Goal: Task Accomplishment & Management: Manage account settings

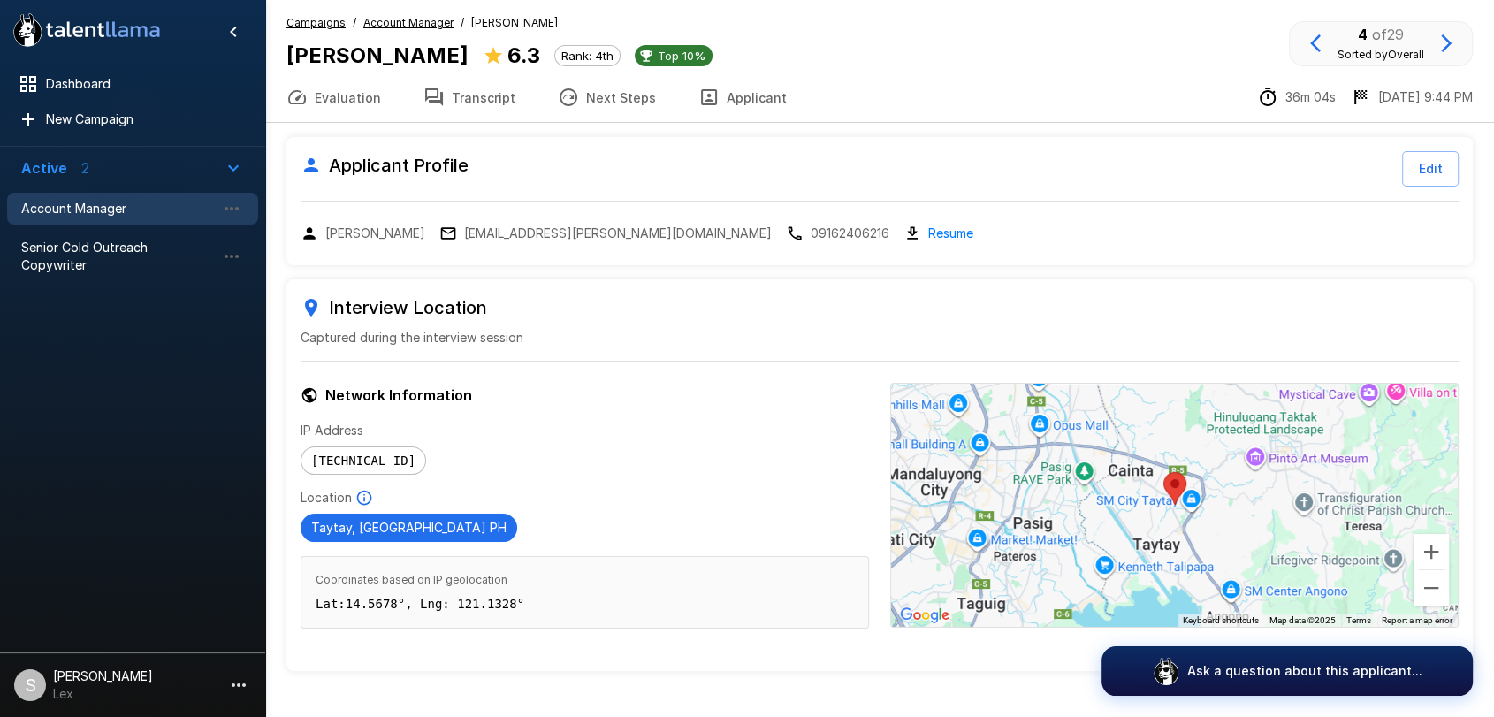
click at [85, 200] on span "Account Manager" at bounding box center [118, 209] width 195 height 18
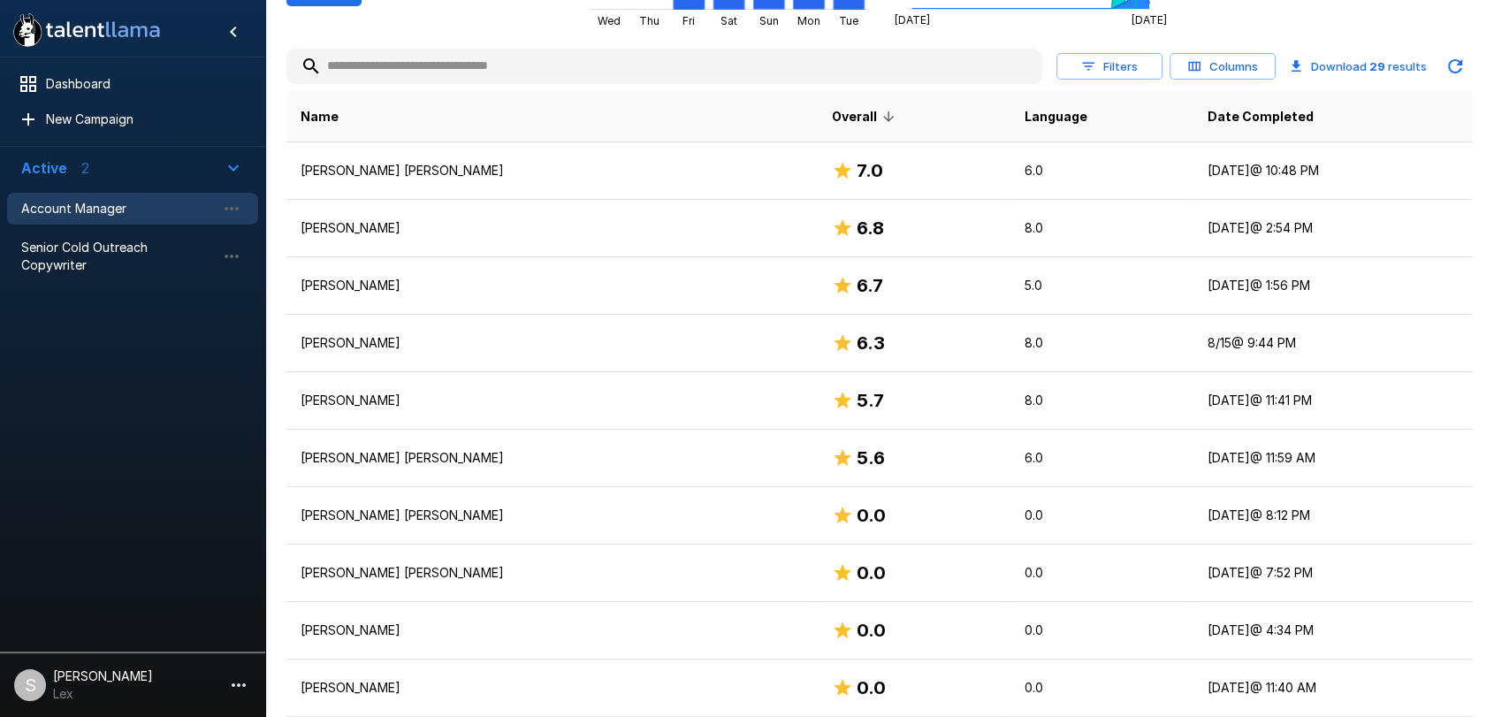
scroll to position [346, 0]
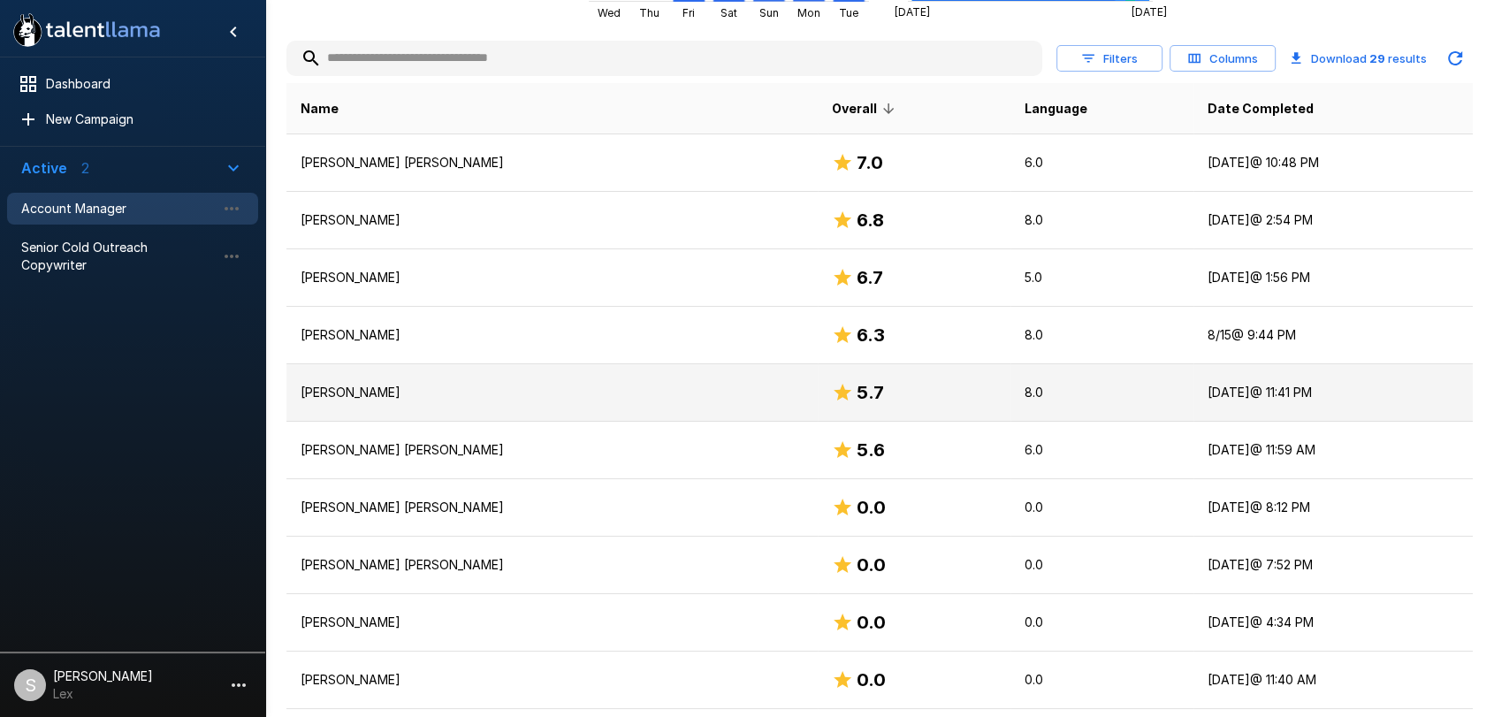
click at [343, 386] on p "[PERSON_NAME]" at bounding box center [552, 393] width 503 height 18
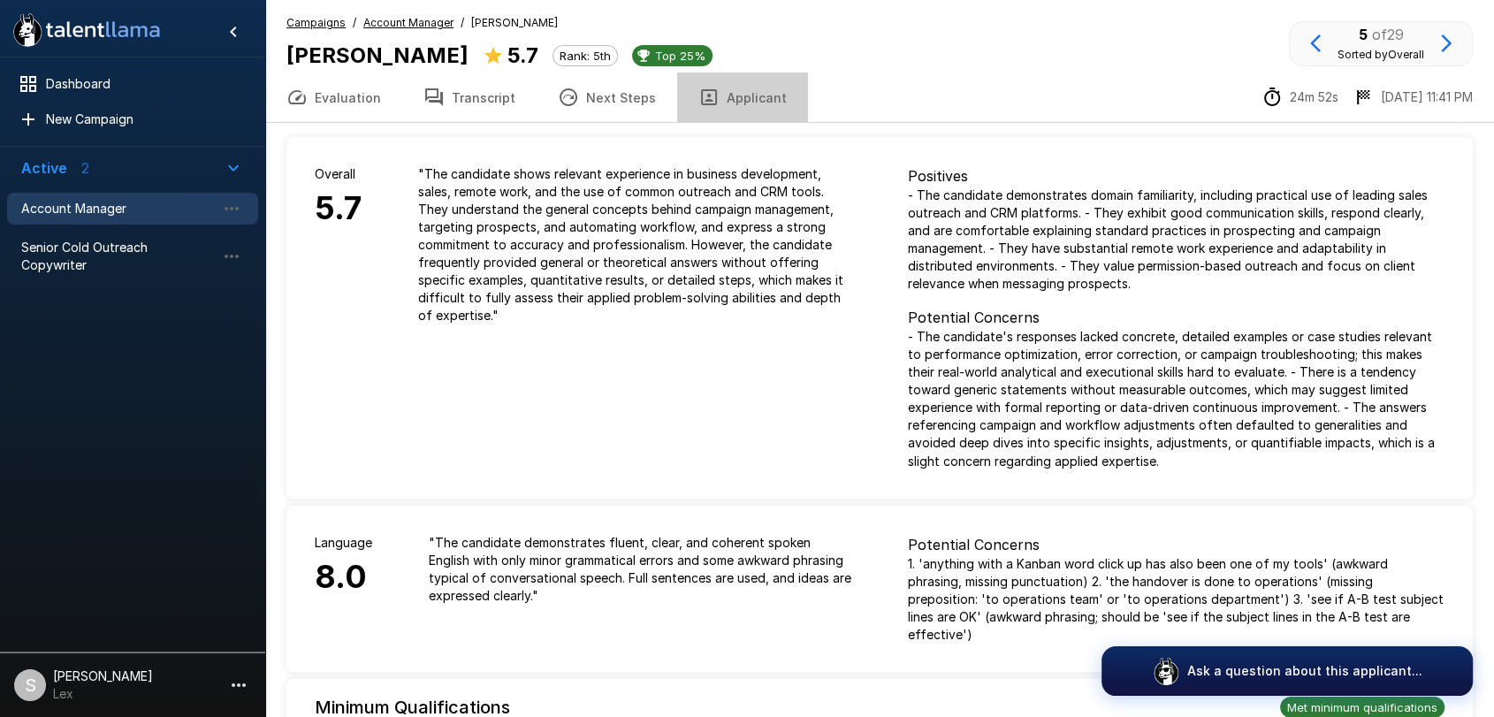
click at [743, 93] on button "Applicant" at bounding box center [742, 98] width 131 height 50
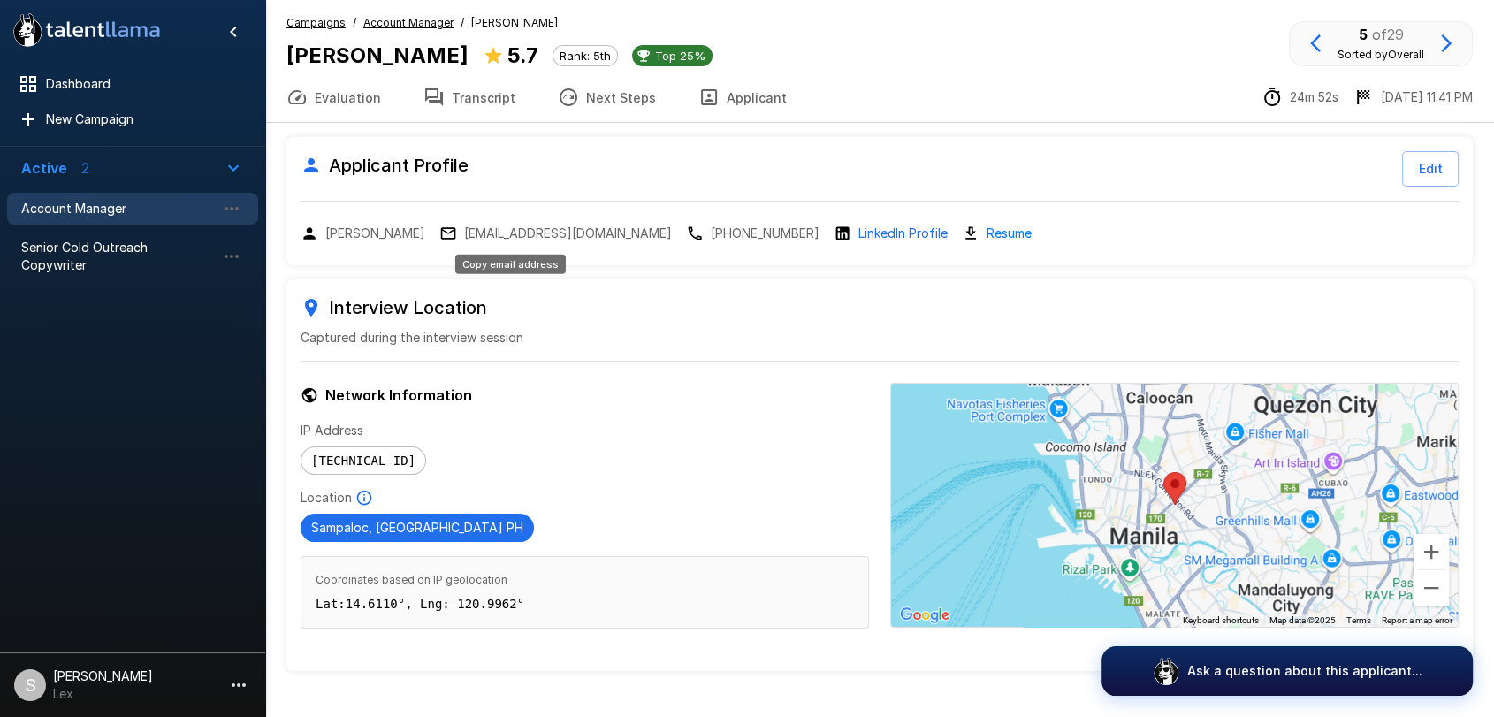
click at [491, 233] on p "johnmaclang@gmail.com" at bounding box center [568, 234] width 208 height 18
click at [478, 238] on p "johnmaclang@gmail.com" at bounding box center [568, 234] width 208 height 18
click at [492, 229] on p "johnmaclang@gmail.com" at bounding box center [568, 234] width 208 height 18
click at [56, 206] on span "Account Manager" at bounding box center [118, 209] width 195 height 18
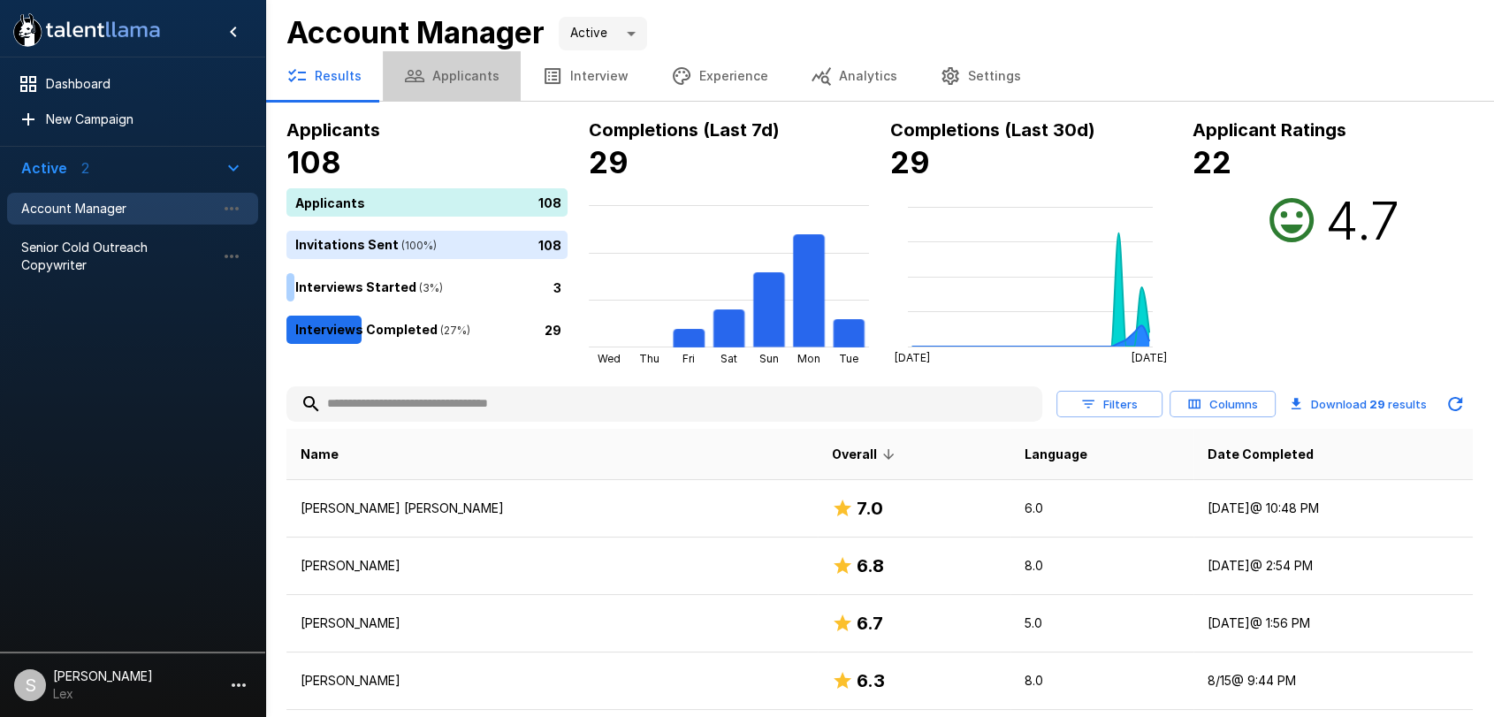
click at [467, 73] on button "Applicants" at bounding box center [452, 76] width 138 height 50
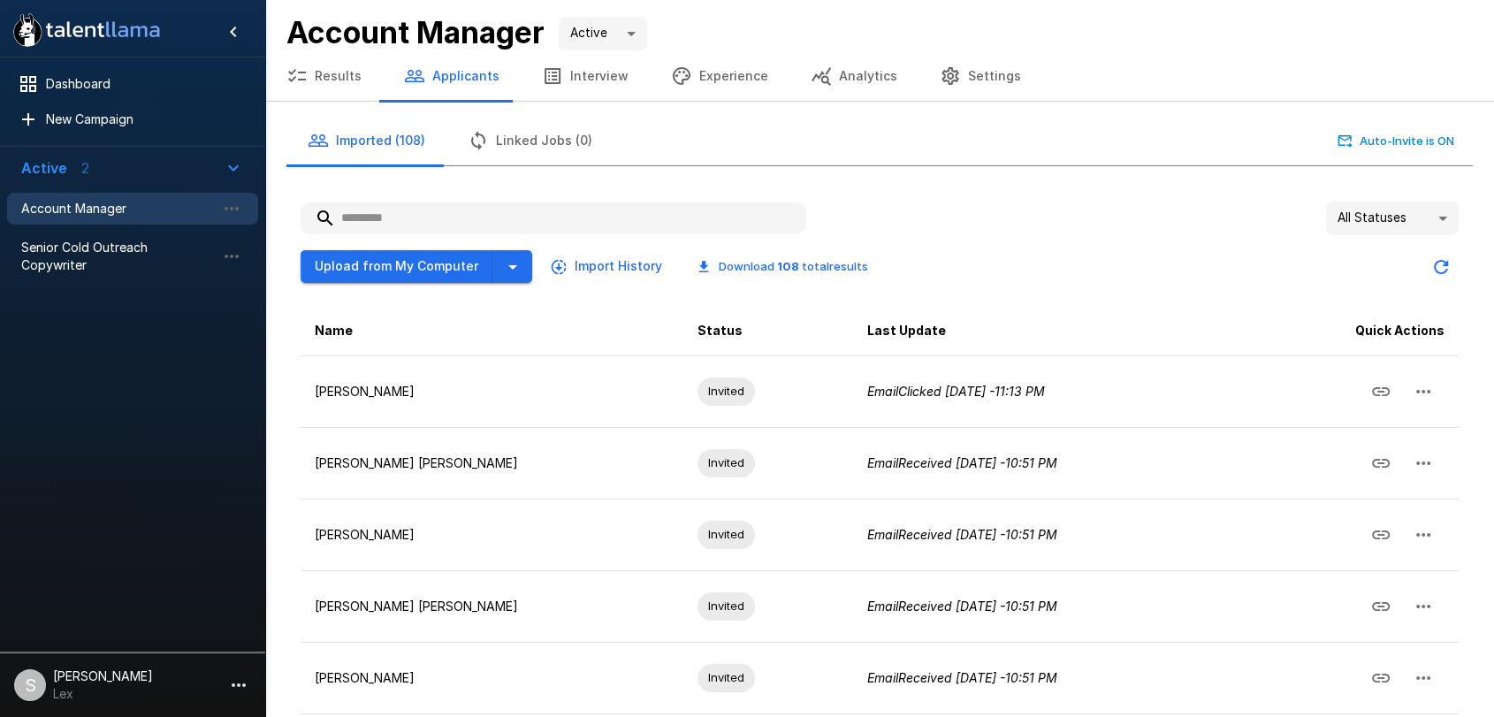
click at [439, 211] on input "text" at bounding box center [554, 218] width 506 height 32
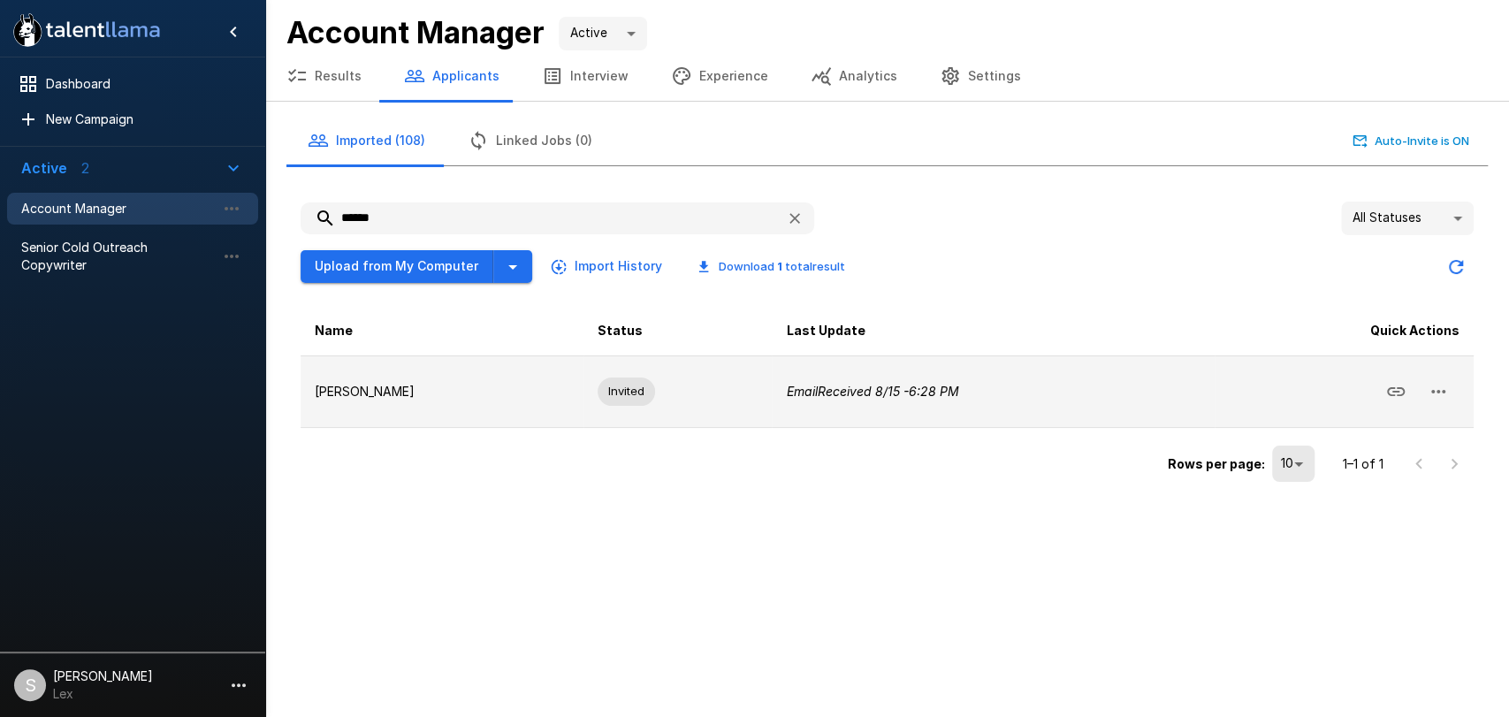
click at [1438, 390] on icon "button" at bounding box center [1439, 392] width 14 height 4
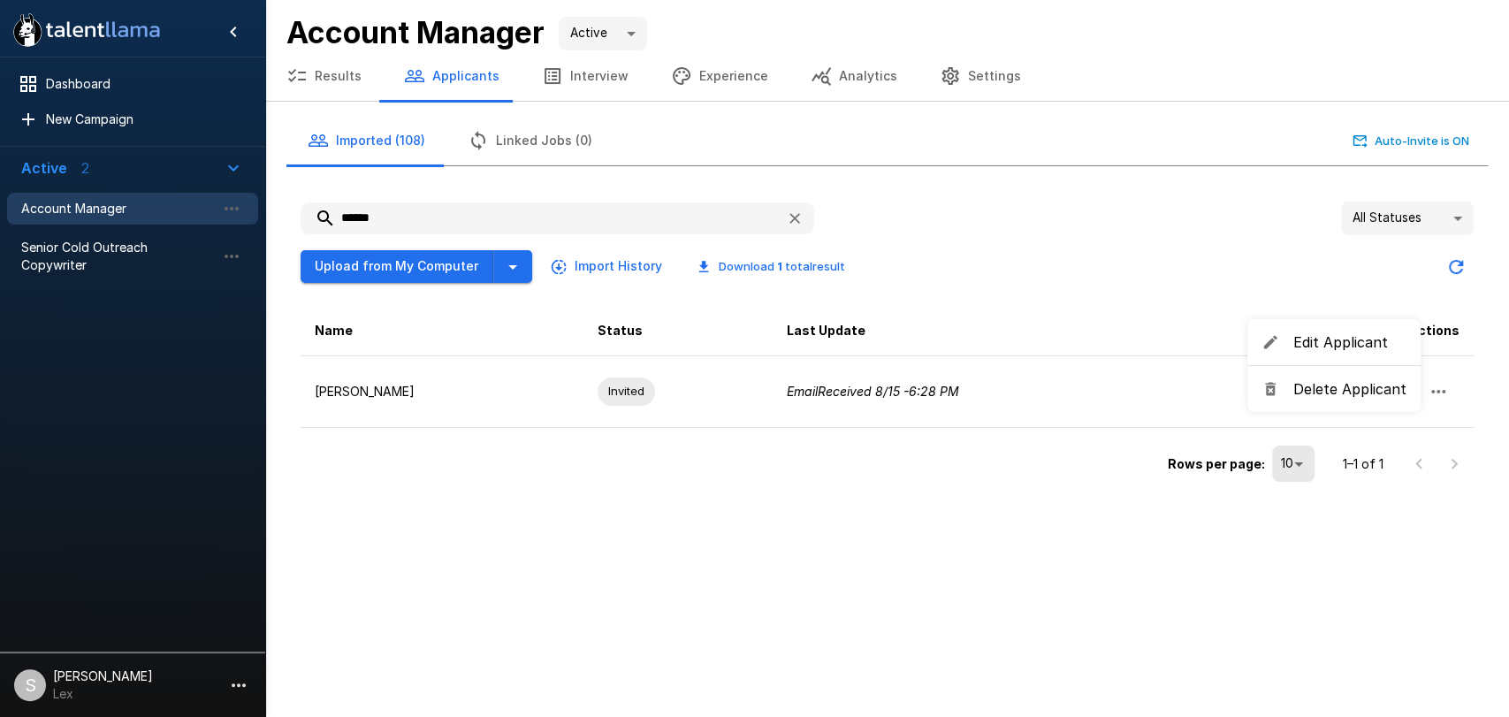
click at [1364, 393] on span "Delete Applicant" at bounding box center [1350, 388] width 113 height 21
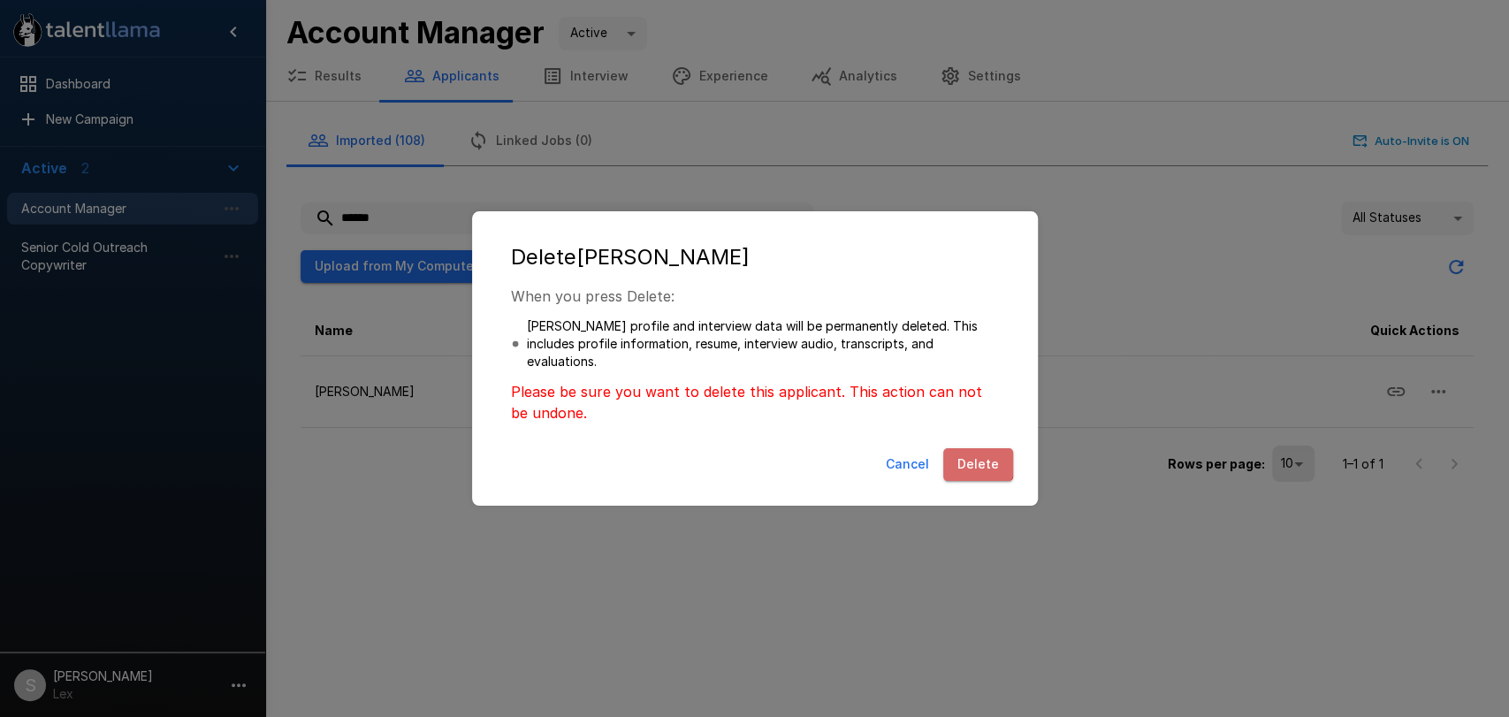
click at [974, 458] on button "Delete" at bounding box center [979, 464] width 70 height 33
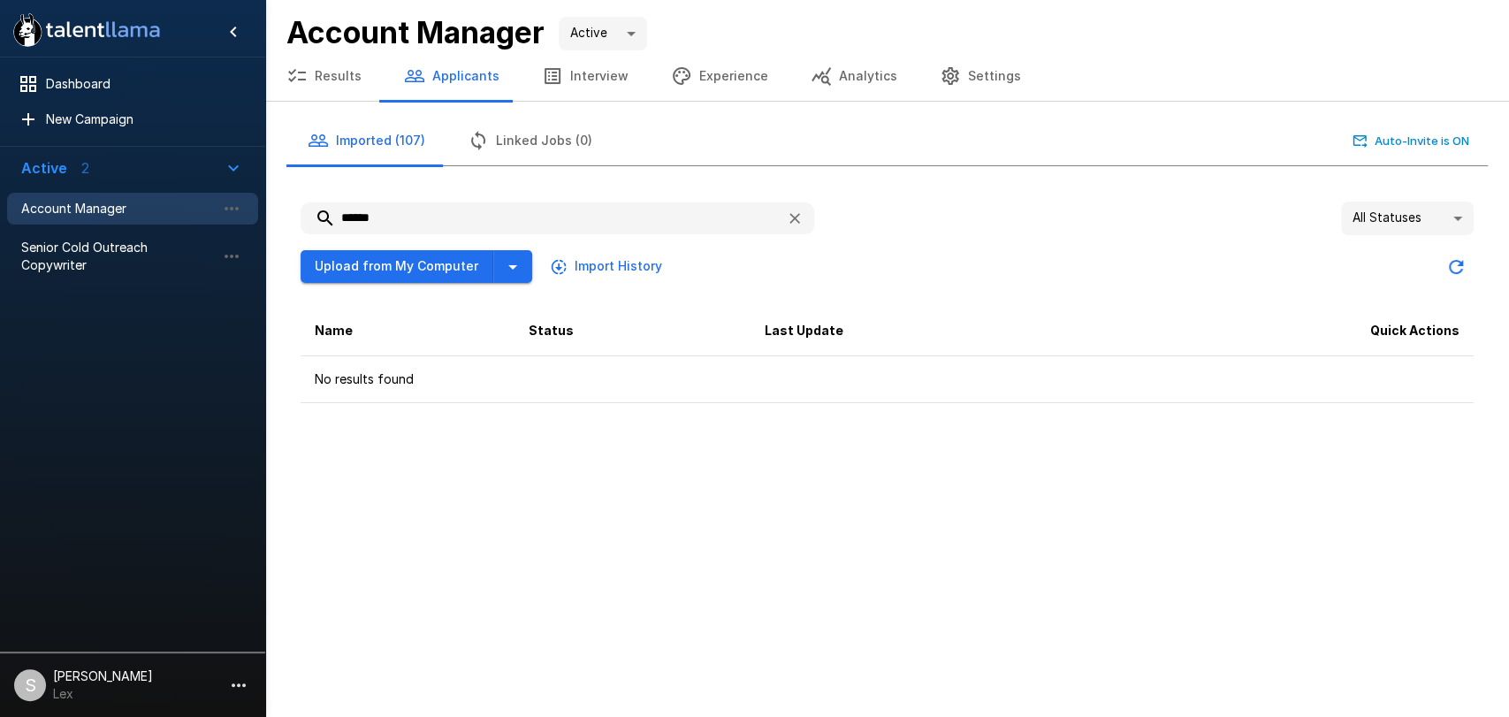
drag, startPoint x: 448, startPoint y: 215, endPoint x: 332, endPoint y: 202, distance: 116.6
click at [328, 213] on input "******" at bounding box center [536, 218] width 471 height 32
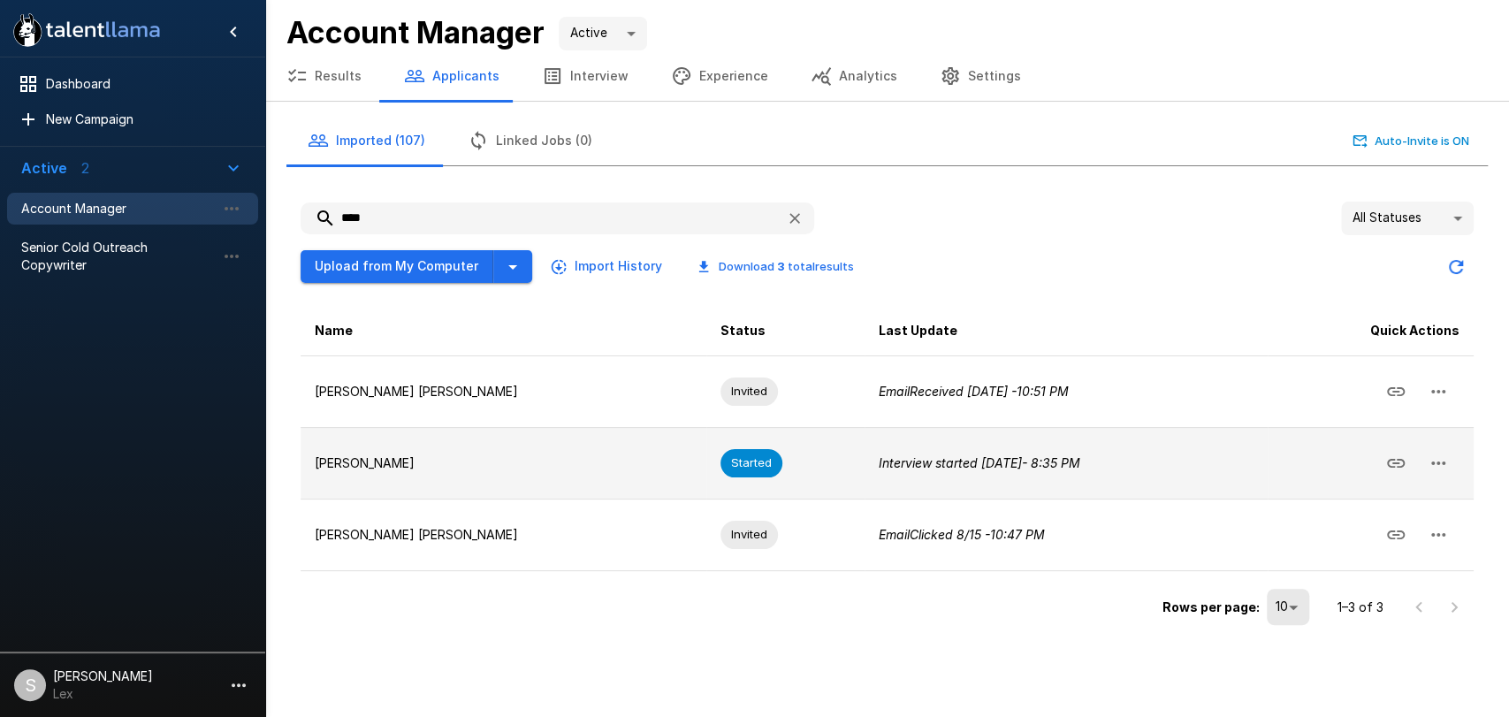
type input "****"
click at [1432, 459] on icon "button" at bounding box center [1438, 463] width 21 height 21
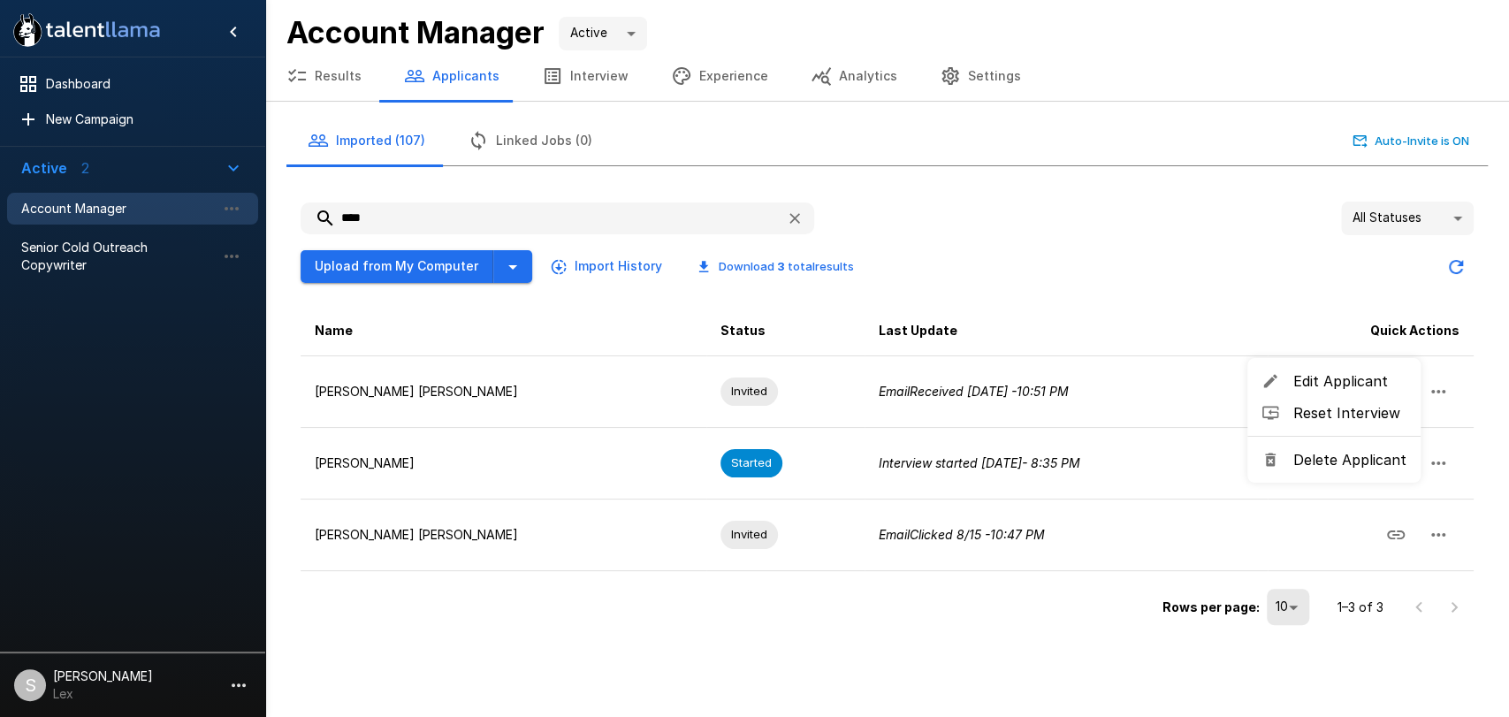
click at [1361, 455] on span "Delete Applicant" at bounding box center [1350, 459] width 113 height 21
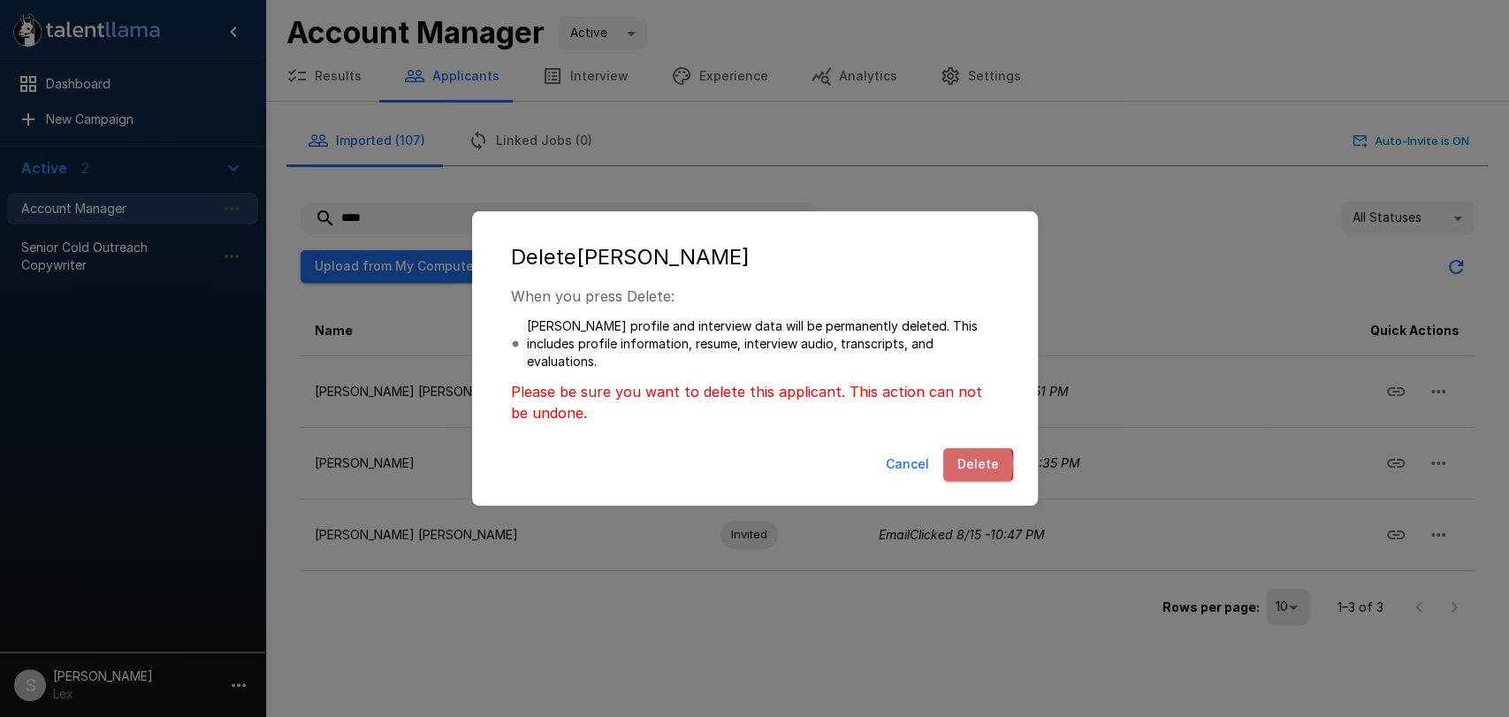
click at [969, 465] on button "Delete" at bounding box center [979, 464] width 70 height 33
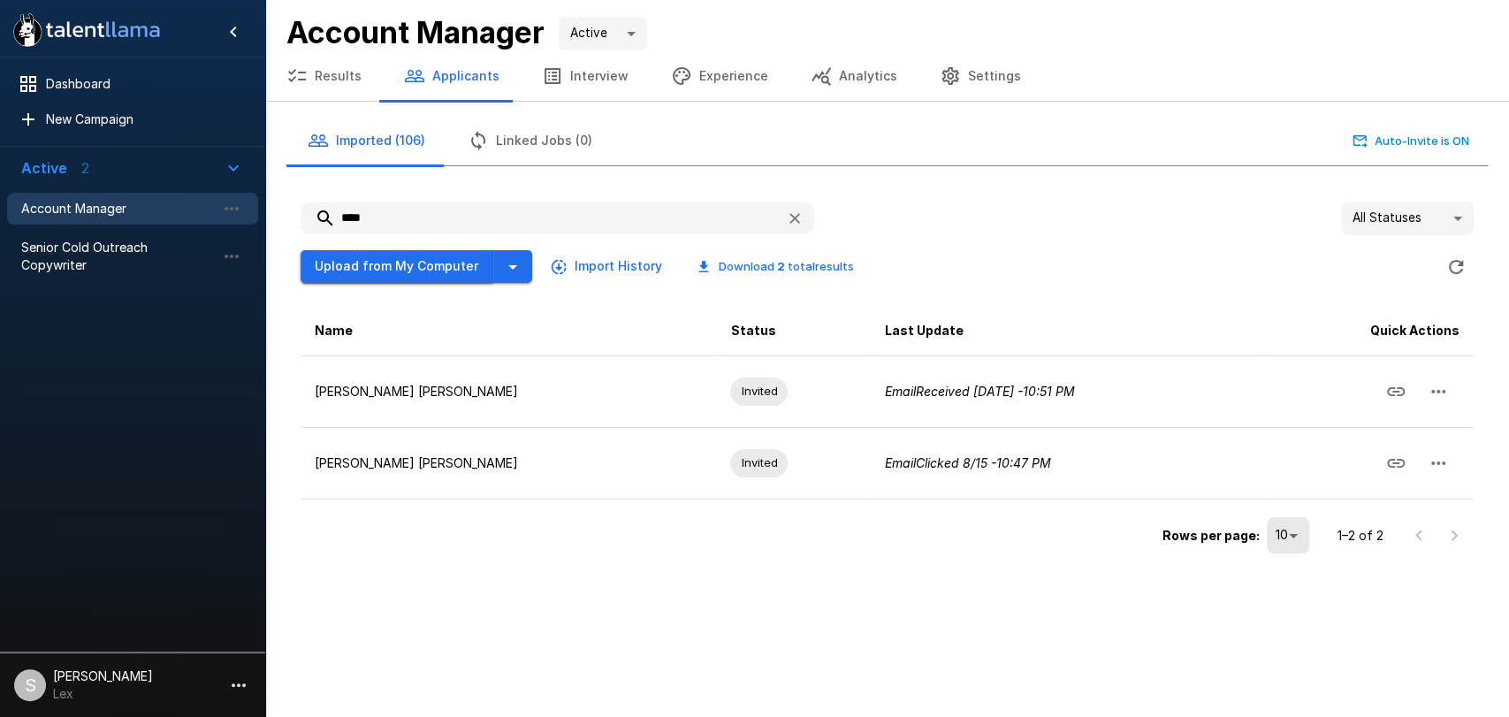
click at [371, 270] on button "Upload from My Computer" at bounding box center [397, 266] width 193 height 33
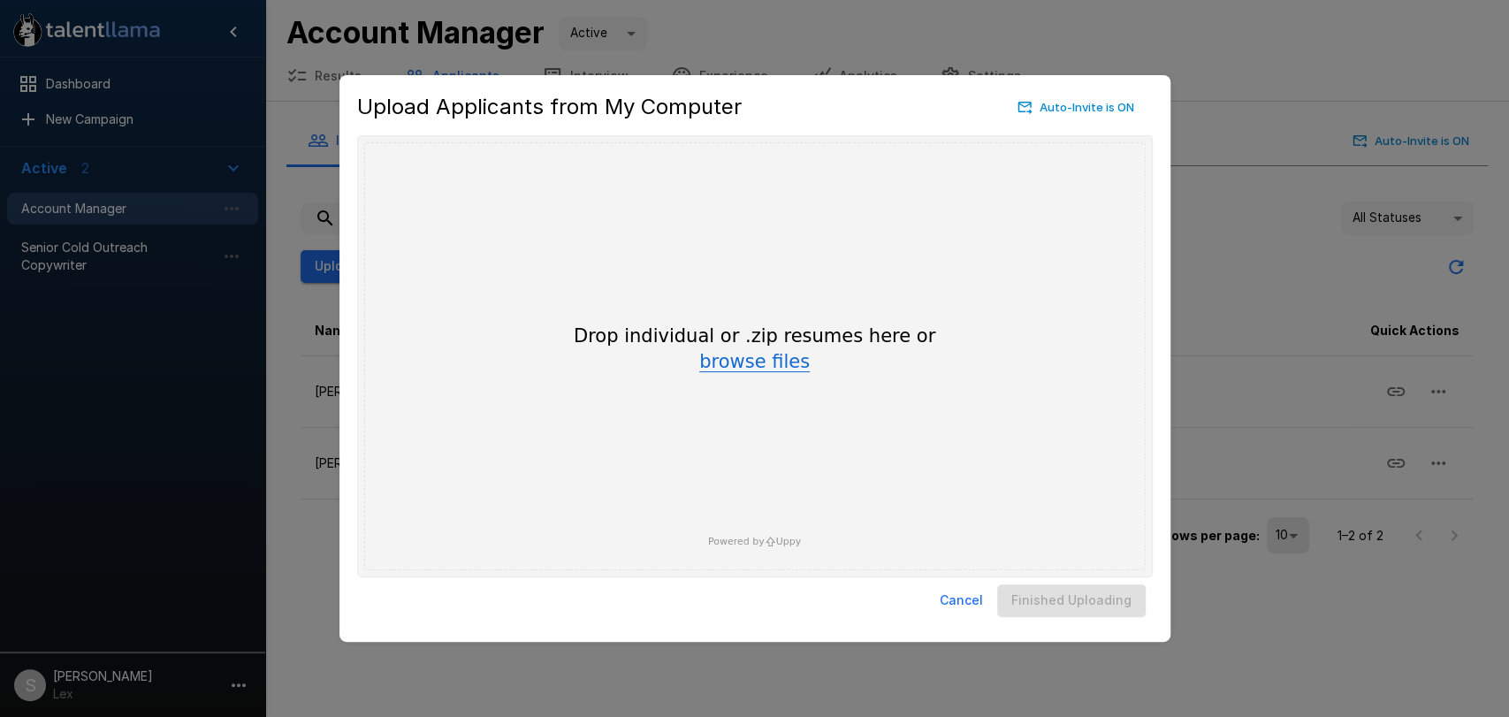
click at [724, 363] on button "browse files" at bounding box center [754, 362] width 111 height 19
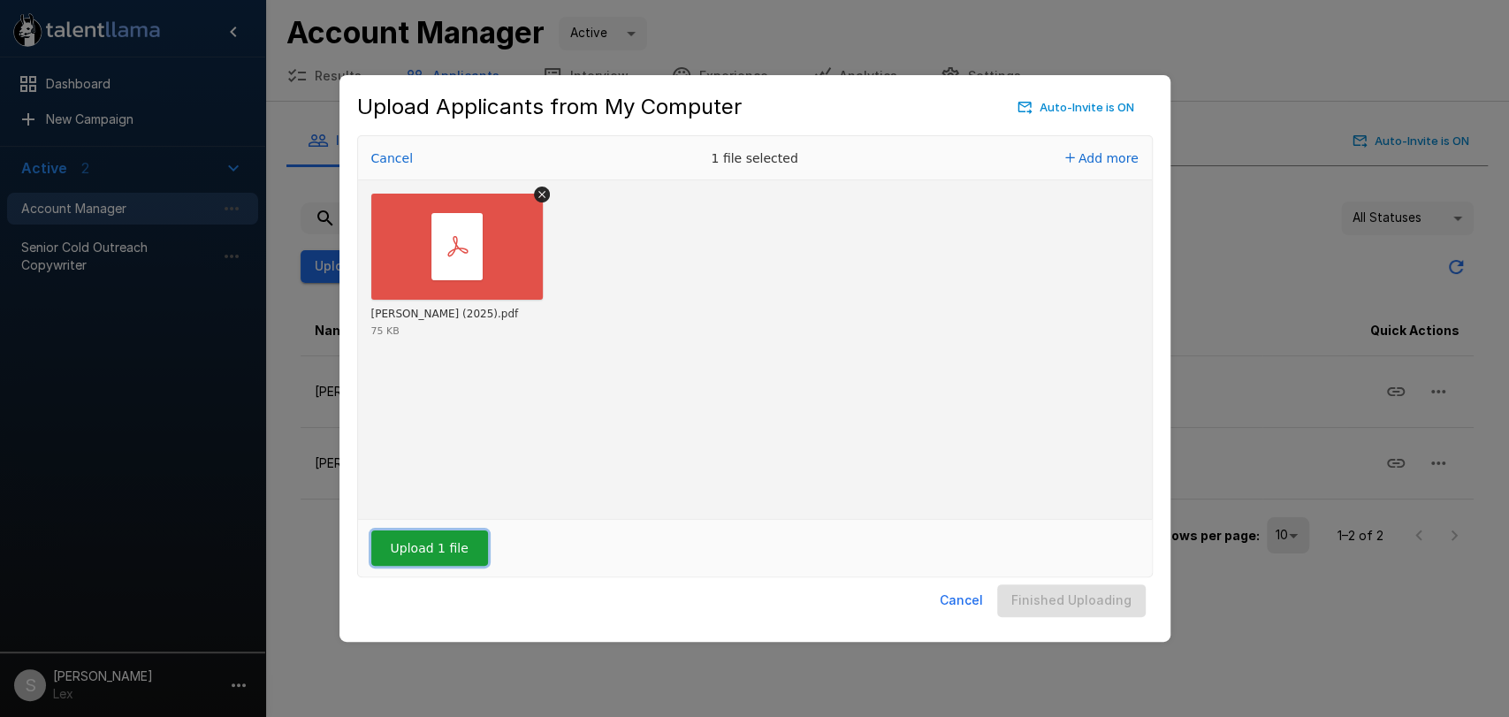
click at [444, 546] on button "Upload 1 file" at bounding box center [429, 548] width 117 height 35
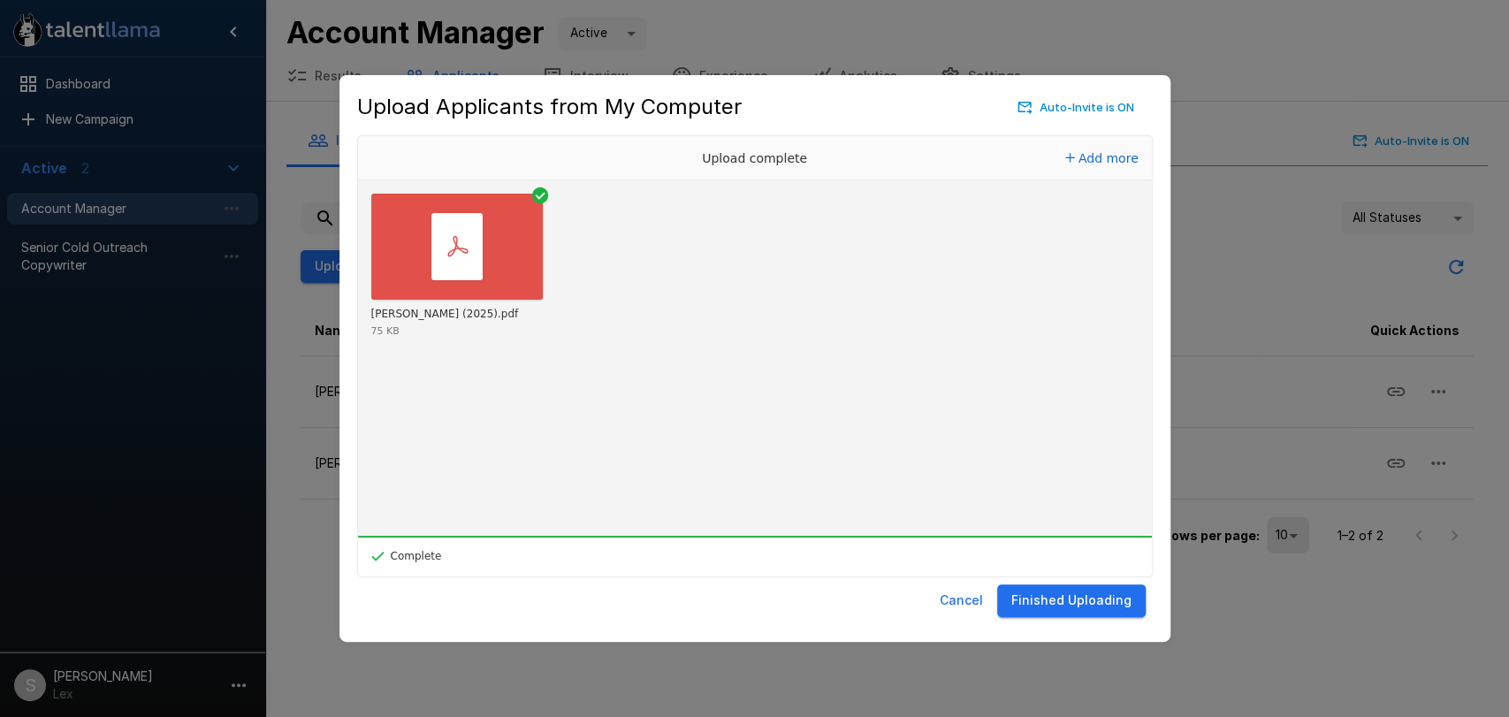
click at [1081, 607] on button "Finished Uploading" at bounding box center [1071, 600] width 149 height 33
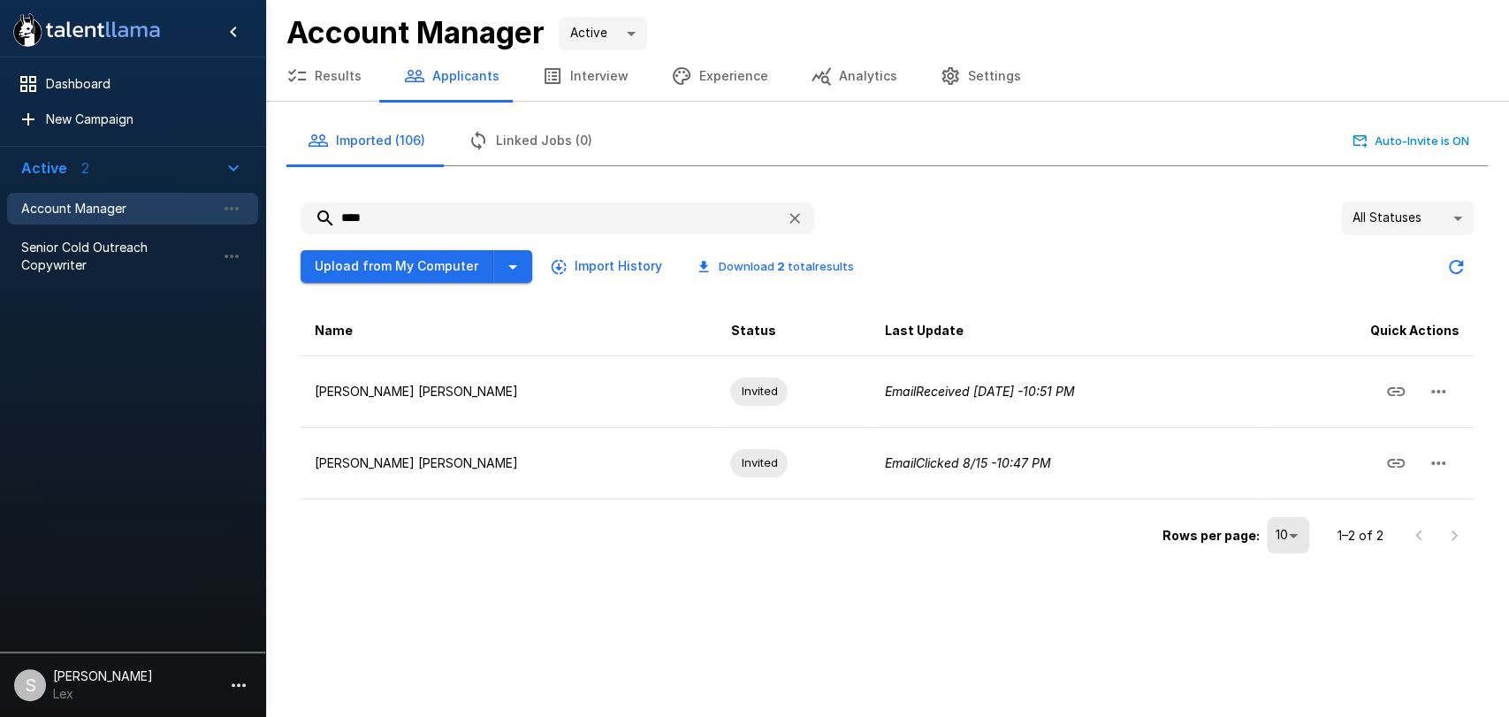
click at [1450, 215] on body ".st0{fill:#FFFFFF;} .st1{fill:#76a4ed;} Dashboard New Campaign Active 2 Account…" at bounding box center [754, 358] width 1509 height 717
click at [1365, 416] on li "Error" at bounding box center [1407, 417] width 133 height 32
click at [1451, 271] on icon "Updated Today - 12:00 AM" at bounding box center [1456, 267] width 14 height 14
click at [1461, 220] on body ".st0{fill:#FFFFFF;} .st1{fill:#76a4ed;} Dashboard New Campaign Active 2 Account…" at bounding box center [754, 358] width 1509 height 717
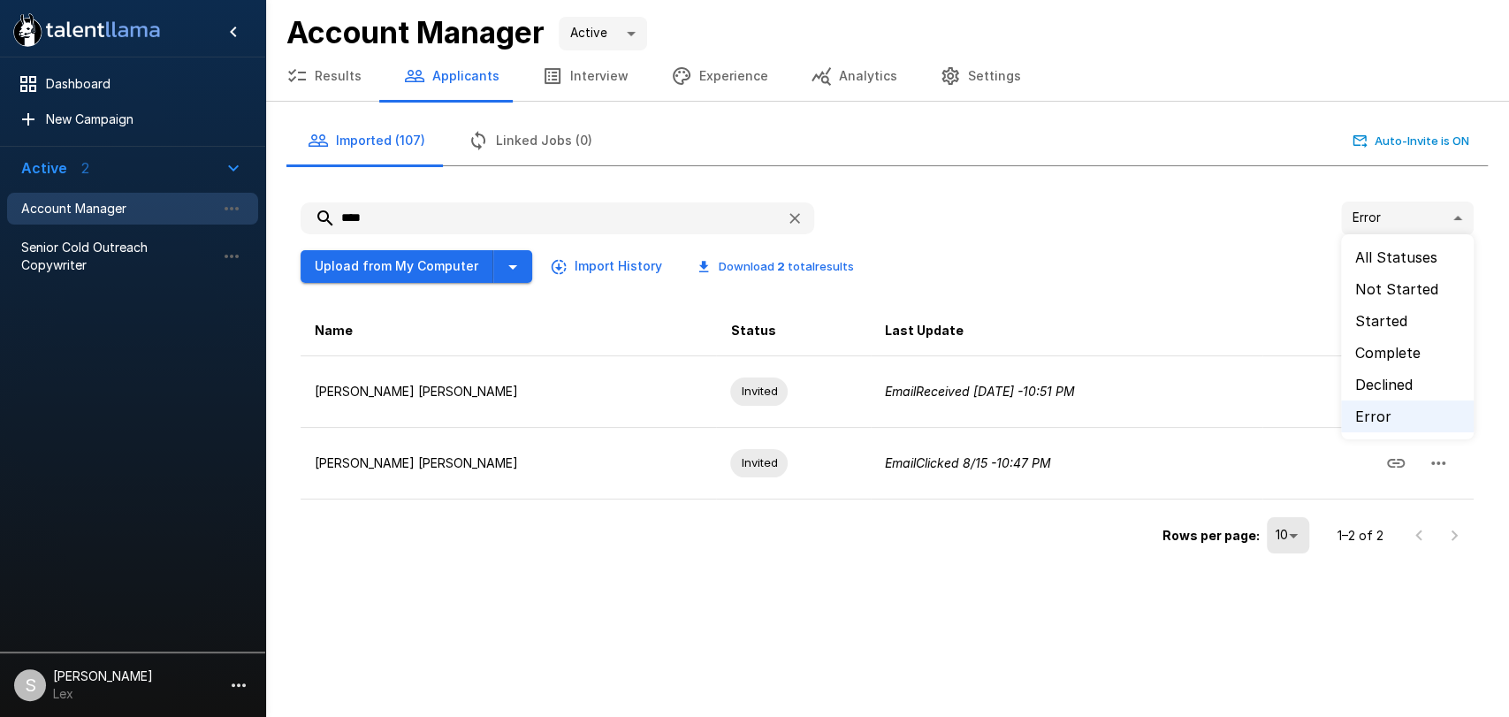
click at [1402, 252] on li "All Statuses" at bounding box center [1407, 257] width 133 height 32
type input "**"
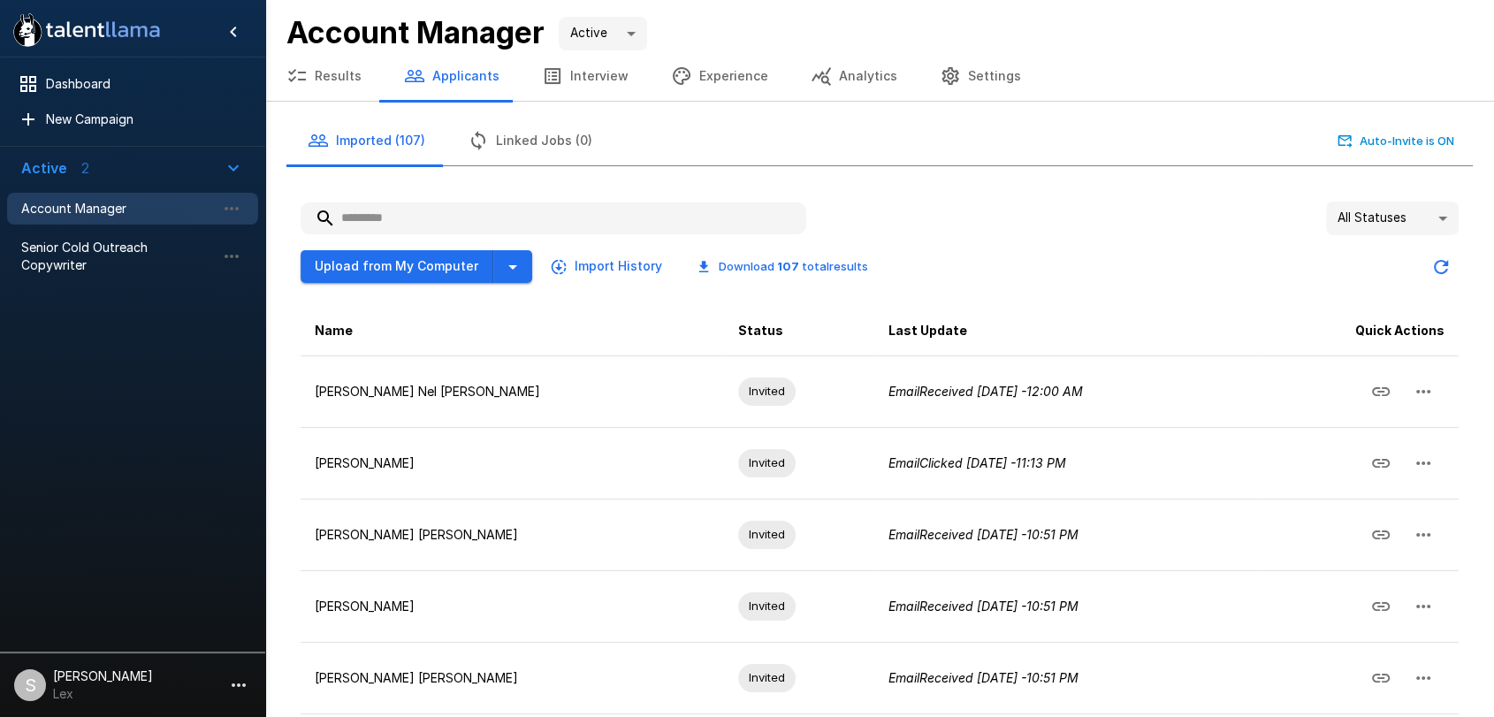
click at [327, 69] on button "Results" at bounding box center [324, 76] width 118 height 50
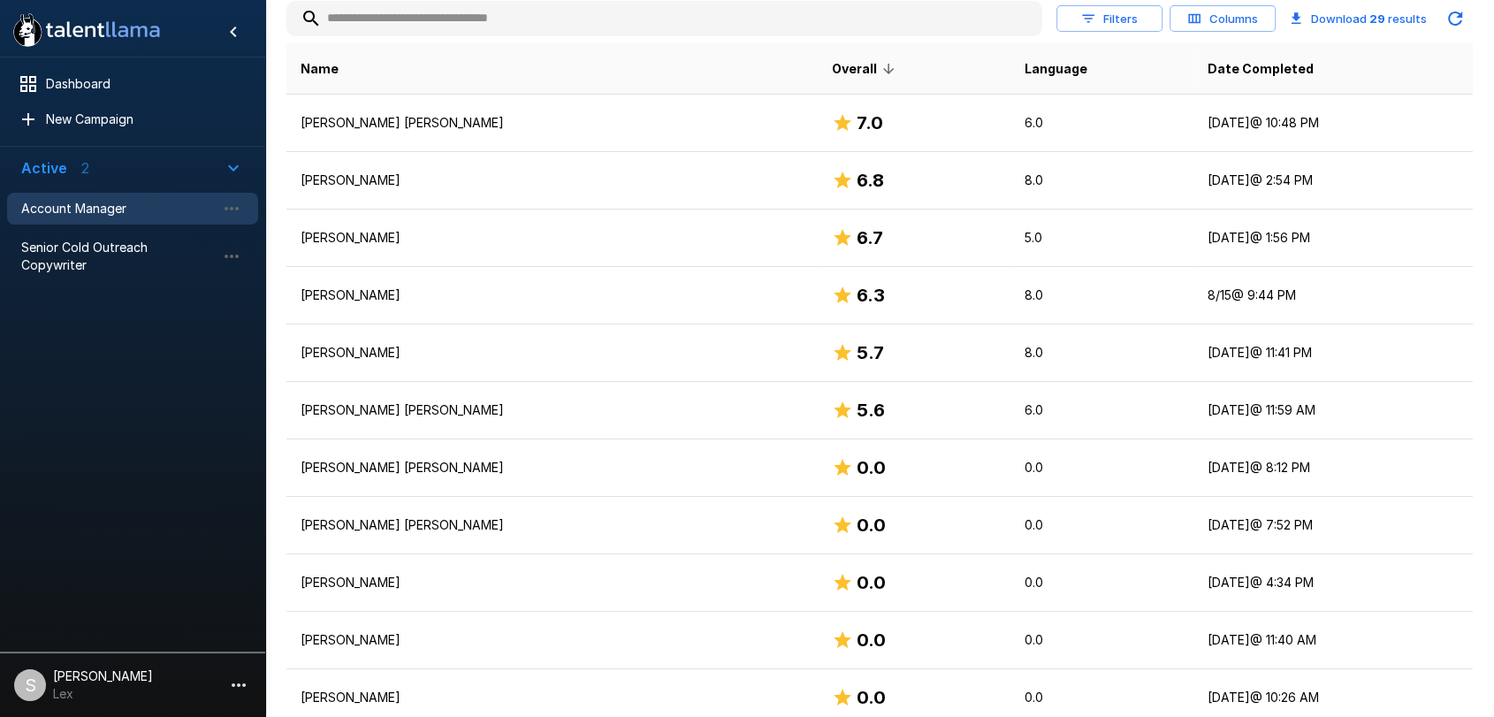
scroll to position [389, 0]
